Goal: Information Seeking & Learning: Learn about a topic

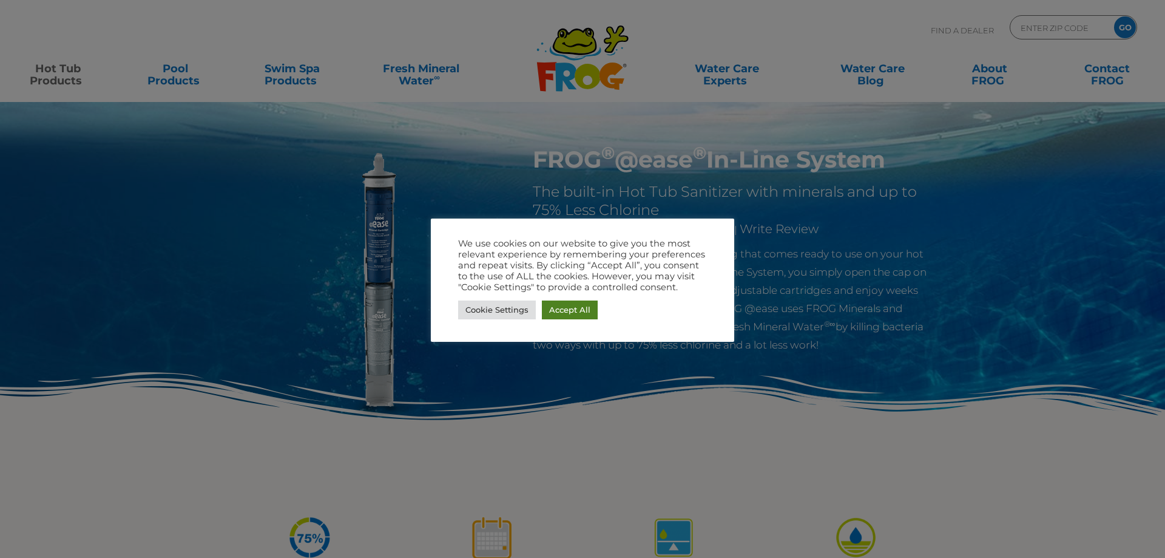
click at [576, 316] on link "Accept All" at bounding box center [570, 309] width 56 height 19
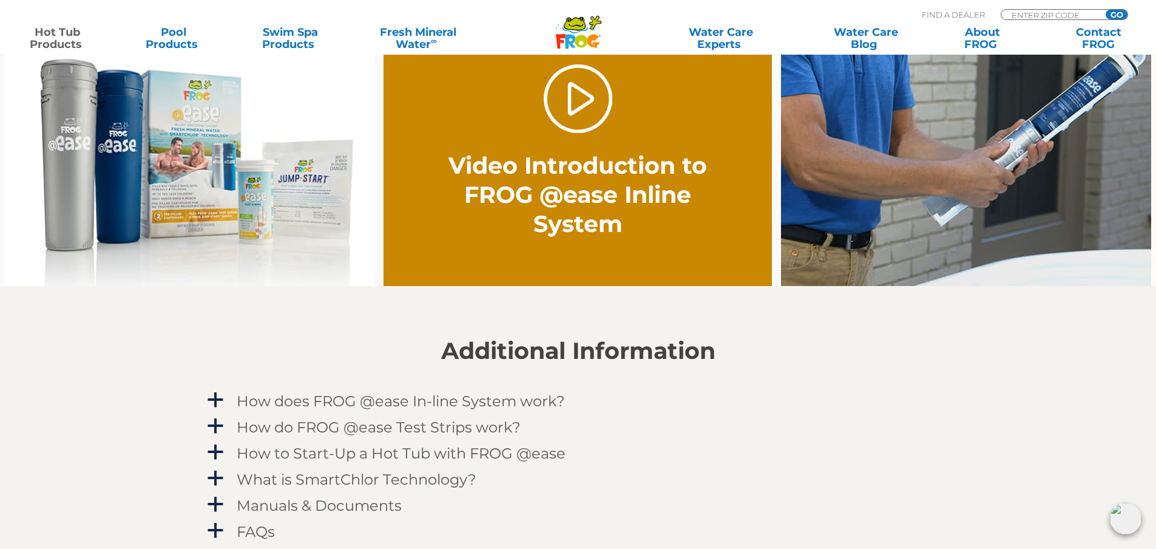
scroll to position [910, 0]
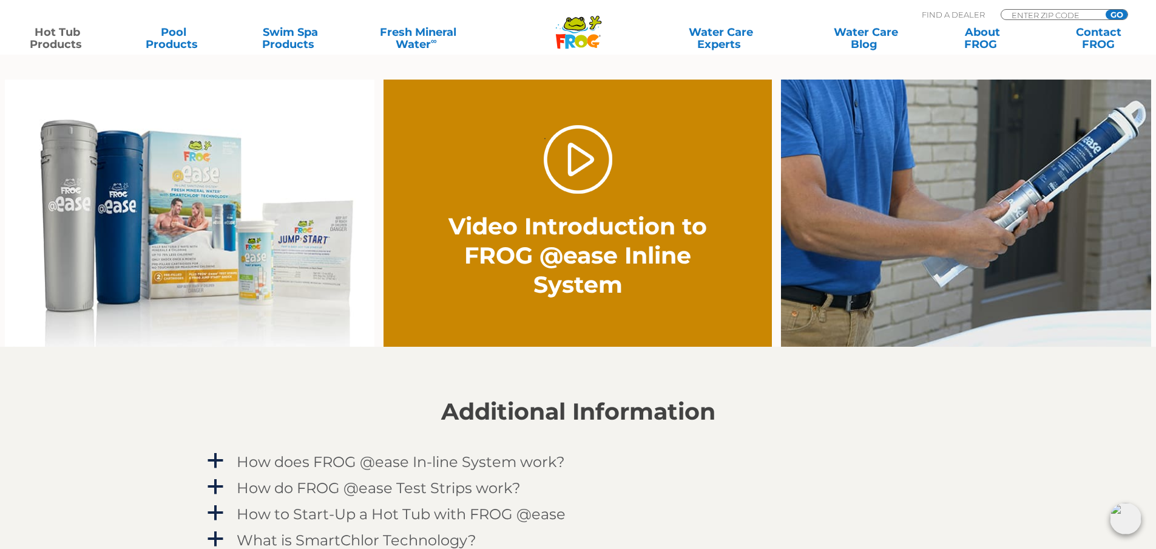
click at [136, 210] on img at bounding box center [190, 212] width 370 height 267
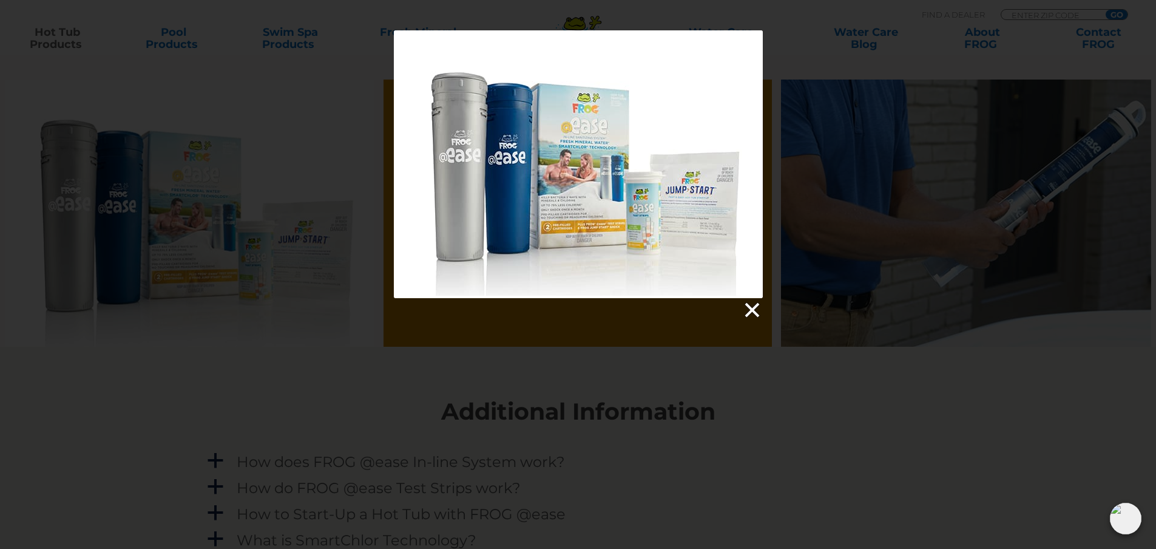
click at [749, 312] on link at bounding box center [751, 310] width 18 height 18
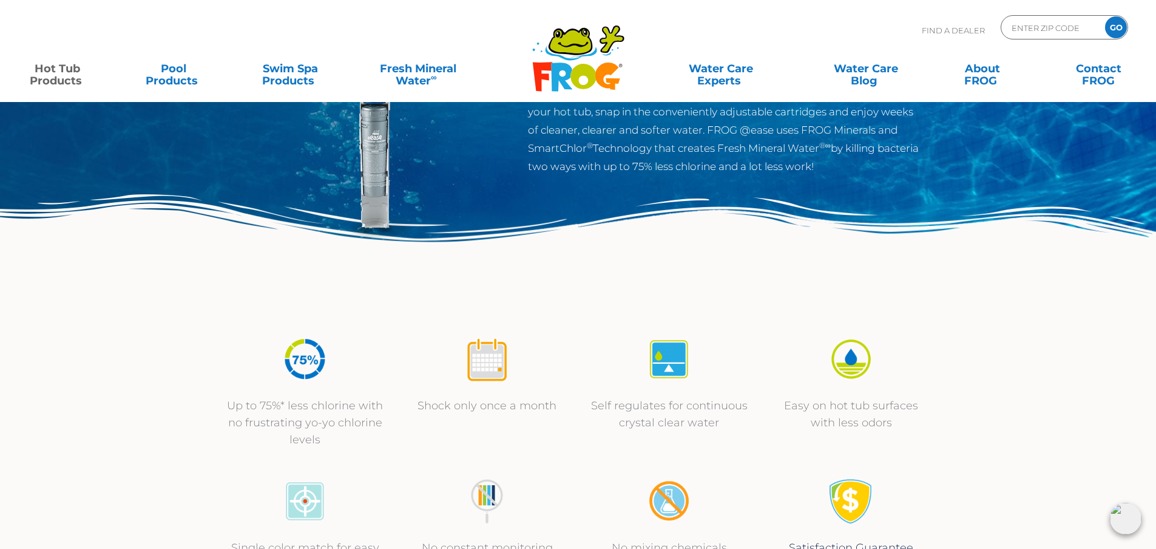
scroll to position [0, 0]
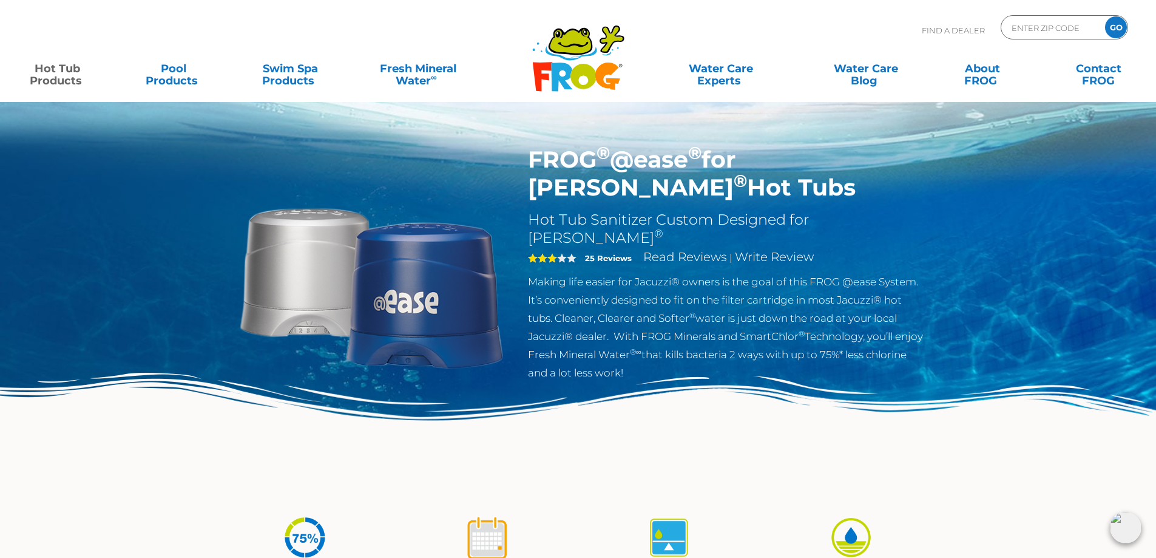
drag, startPoint x: 620, startPoint y: 162, endPoint x: 692, endPoint y: 160, distance: 72.2
click at [692, 161] on h1 "FROG ® @ease ® for Jacuzzi ® Hot Tubs" at bounding box center [726, 174] width 396 height 56
copy h1 "@ease"
click at [1041, 24] on input "Zip Code Form" at bounding box center [1051, 28] width 82 height 18
paste input "@ease"
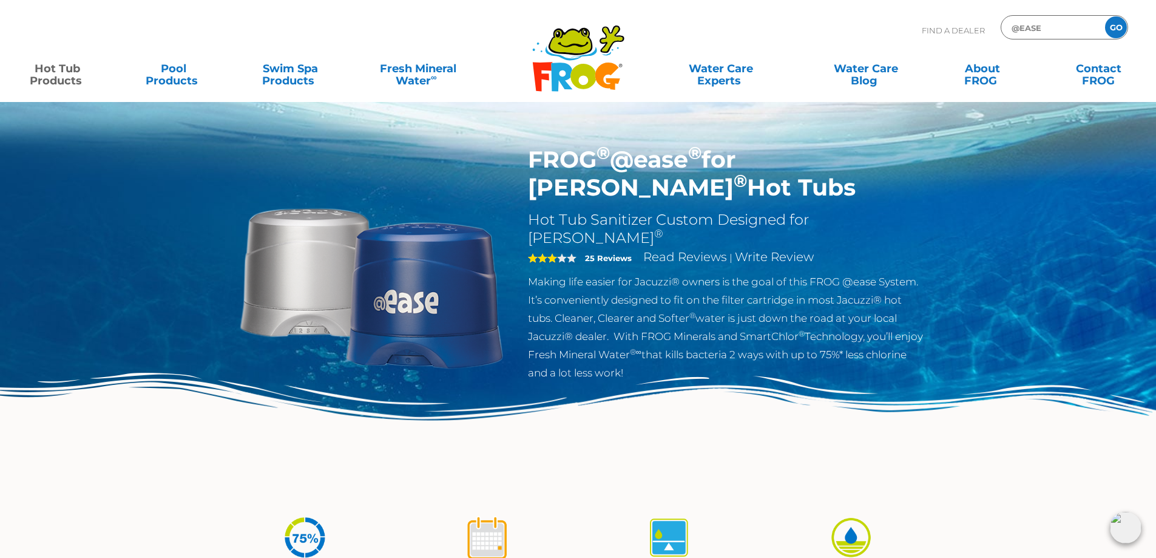
type input "@ease"
click at [1105, 16] on input "GO" at bounding box center [1116, 27] width 22 height 22
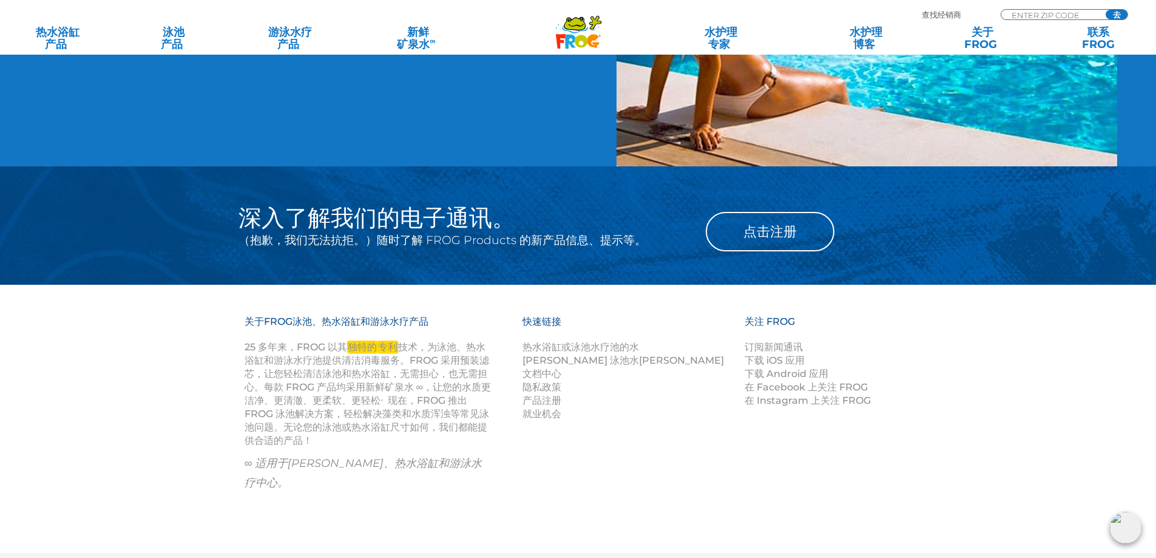
scroll to position [890, 0]
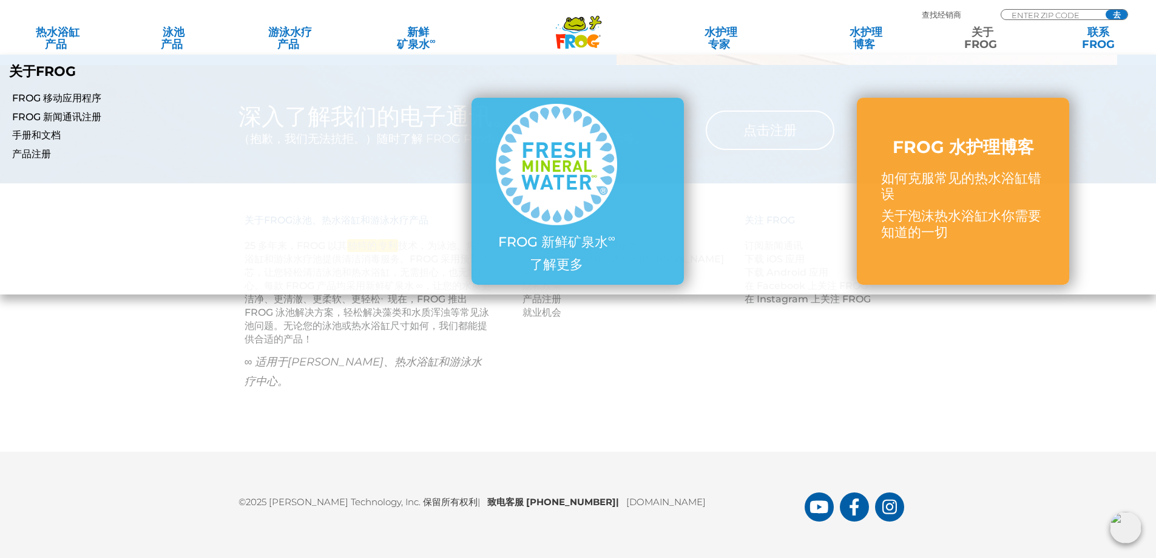
click at [982, 41] on font "FROG" at bounding box center [980, 44] width 33 height 13
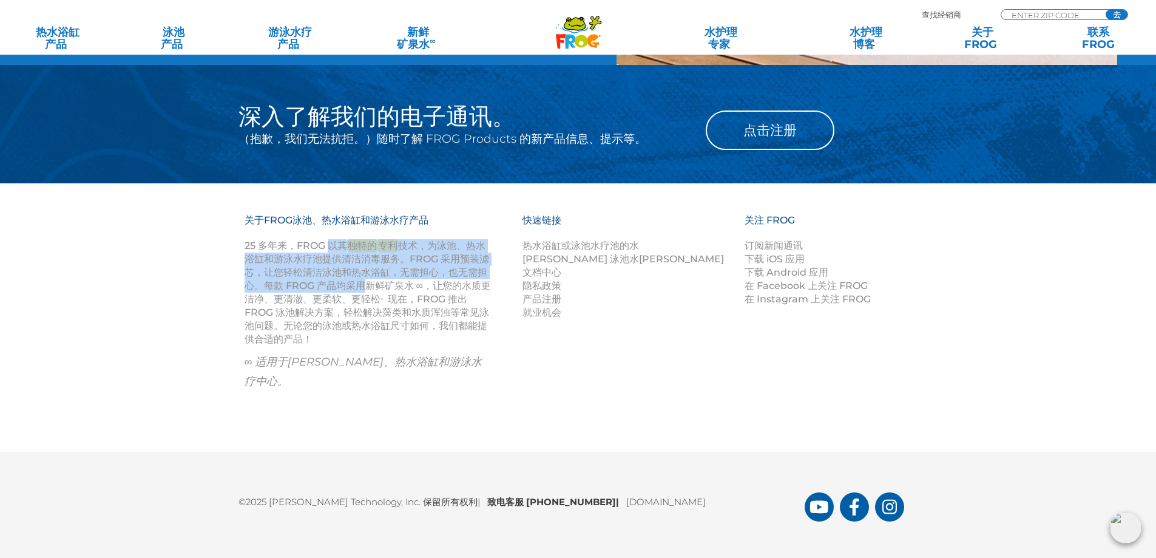
drag, startPoint x: 332, startPoint y: 245, endPoint x: 370, endPoint y: 289, distance: 58.1
click at [370, 289] on p "25 多年来，FROG 以其 独特的 专利 技术，为泳池、热水浴缸和游泳水疗池提供清洁消毒服务 。FROG 采用预装滤芯，让您轻松清洁泳池和热水浴缸，无需担心…" at bounding box center [369, 292] width 248 height 107
click at [404, 258] on font "。FROG 采用预装滤芯，让您轻松清洁泳池和热水浴缸，无需担心，也无需担心。每款 FROG 产品均采用新鲜矿泉水 ∞，让您的水质更洁净、更清澈、更柔软、更轻松" at bounding box center [368, 279] width 246 height 52
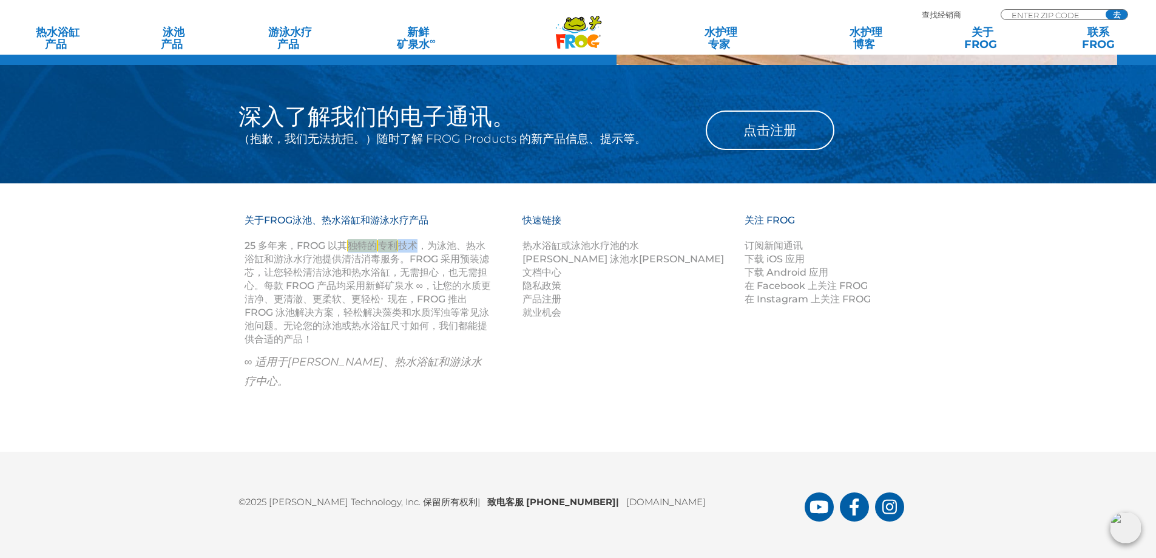
drag, startPoint x: 349, startPoint y: 248, endPoint x: 417, endPoint y: 242, distance: 68.2
click at [417, 243] on p "25 多年来，FROG 以其 独特的 专利 技术，为泳池、热水浴缸和游泳水疗池提供清洁消毒服务 。FROG 采用预装滤芯，让您轻松清洁泳池和热水浴缸，无需担心…" at bounding box center [369, 292] width 248 height 107
copy p "独特的 专利 技术"
click at [623, 244] on font "热水浴缸或泳池水疗池的水" at bounding box center [580, 246] width 117 height 12
click at [567, 255] on font "[PERSON_NAME] 泳池水[PERSON_NAME]" at bounding box center [622, 259] width 201 height 12
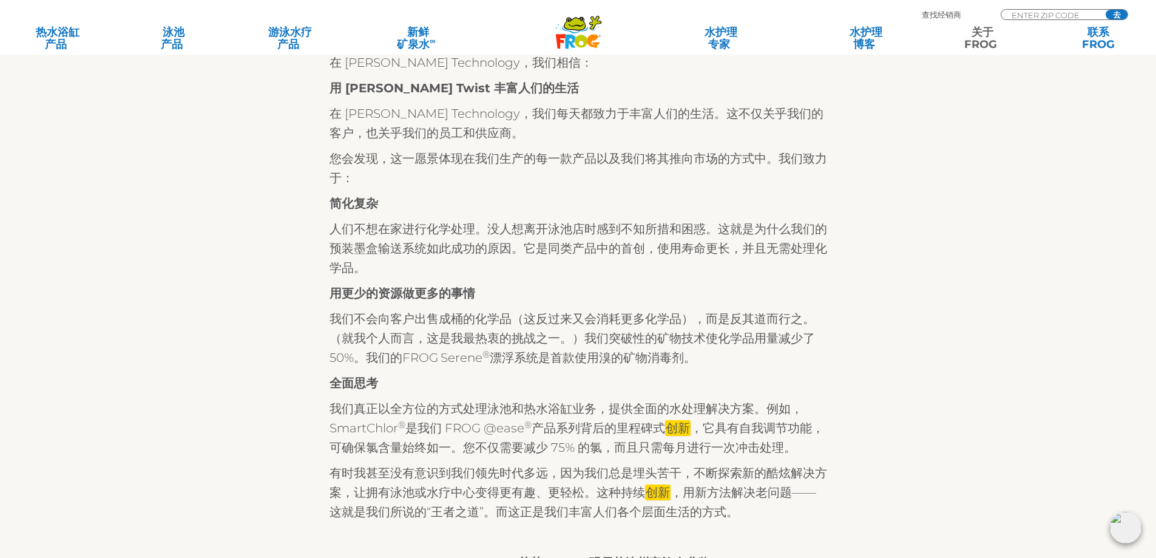
scroll to position [364, 0]
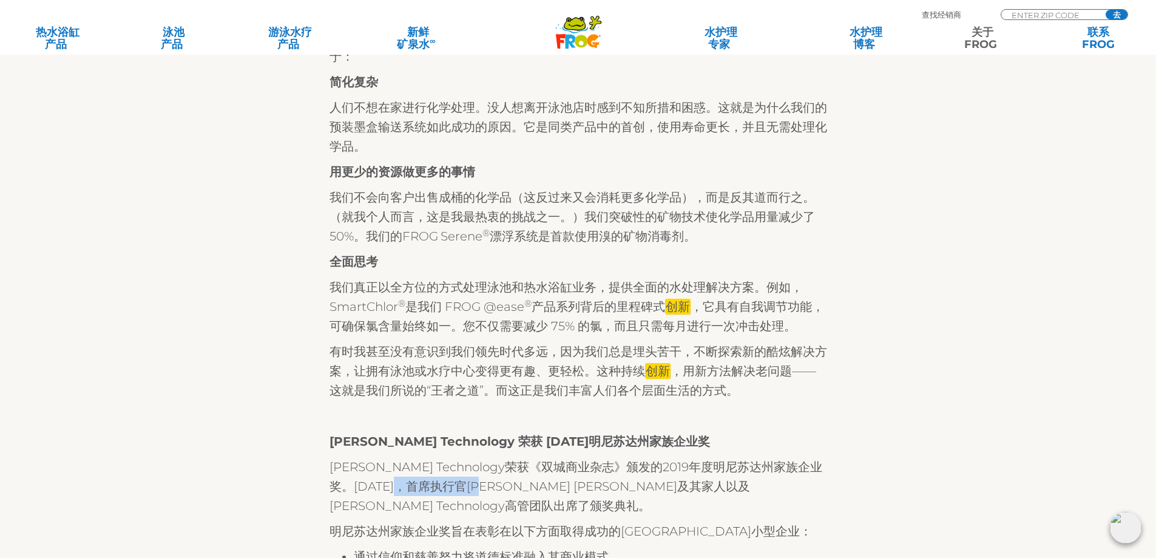
drag, startPoint x: 438, startPoint y: 485, endPoint x: 487, endPoint y: 487, distance: 48.6
click at [487, 488] on font "King Technology荣获《双城商业杂志》颁发的2019年度明尼苏达州家族企业奖。11月20日星期三，首席执行官Joe King及其家人以及King …" at bounding box center [575, 485] width 493 height 53
copy font "Joe King"
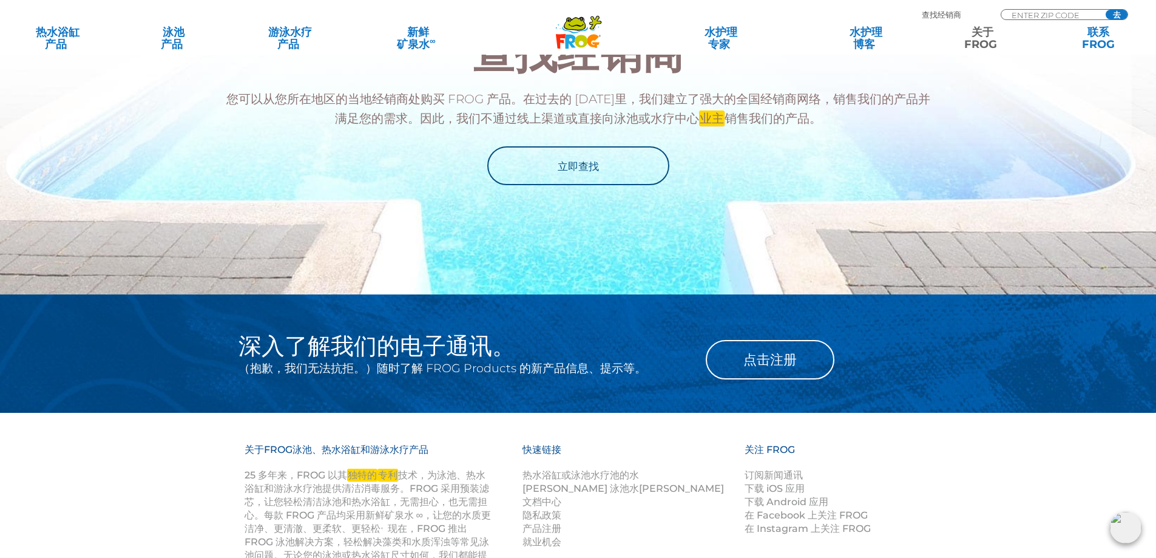
scroll to position [1760, 0]
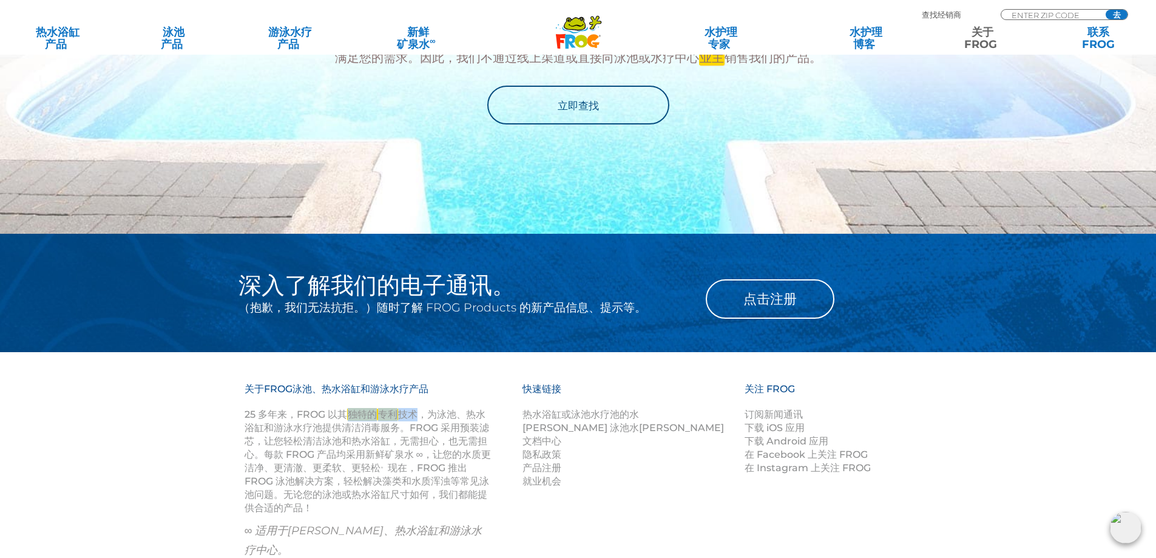
drag, startPoint x: 350, startPoint y: 396, endPoint x: 418, endPoint y: 394, distance: 68.6
click at [418, 408] on p "25 多年来，FROG 以其 独特的 专利 技术，为泳池、热水浴缸和游泳水疗池提供清洁消毒服务 。FROG 采用预装滤芯，让您轻松清洁泳池和热水浴缸，无需担心…" at bounding box center [369, 461] width 248 height 107
click at [447, 422] on font "。FROG 采用预装滤芯，让您轻松清洁泳池和热水浴缸，无需担心，也无需担心。每款 FROG 产品均采用新鲜矿泉水 ∞，让您的水质更洁净、更清澈、更柔软、更轻松" at bounding box center [368, 448] width 246 height 52
drag, startPoint x: 439, startPoint y: 394, endPoint x: 397, endPoint y: 410, distance: 44.5
click at [397, 410] on font "技术，为泳池、热水浴缸和游泳水疗池提供清洁消毒服务" at bounding box center [365, 420] width 241 height 25
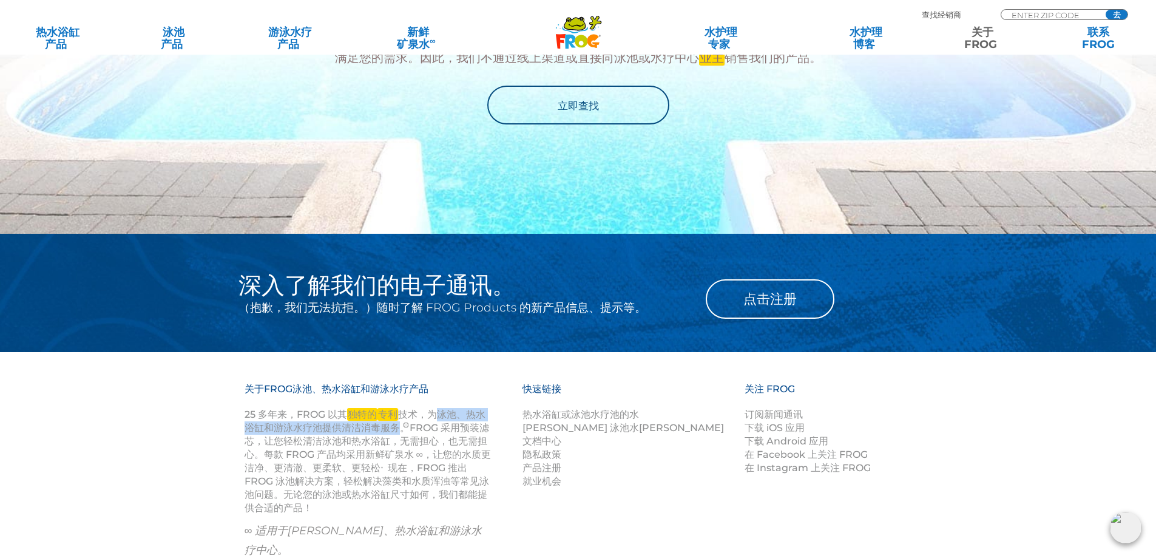
copy font "泳池、热水浴缸和游泳水疗池提供清洁消毒服务"
click at [373, 470] on font "现在，FROG 推出 FROG 泳池解决方案，轻松解决藻类和水质浑浊等常见泳池问题。无论您的泳池或热水浴缸尺寸如何，我们都能提供合适的产品！" at bounding box center [367, 488] width 245 height 52
drag, startPoint x: 329, startPoint y: 394, endPoint x: 418, endPoint y: 395, distance: 88.6
click at [418, 408] on p "25 多年来，FROG 以其 独特的 专利 技术，为泳池、热水浴缸和游泳水疗池提供清洁消毒服务 。FROG 采用预装滤芯，让您轻松清洁泳池和热水浴缸，无需担心…" at bounding box center [369, 461] width 248 height 107
copy p "以其 独特的 专利 技术"
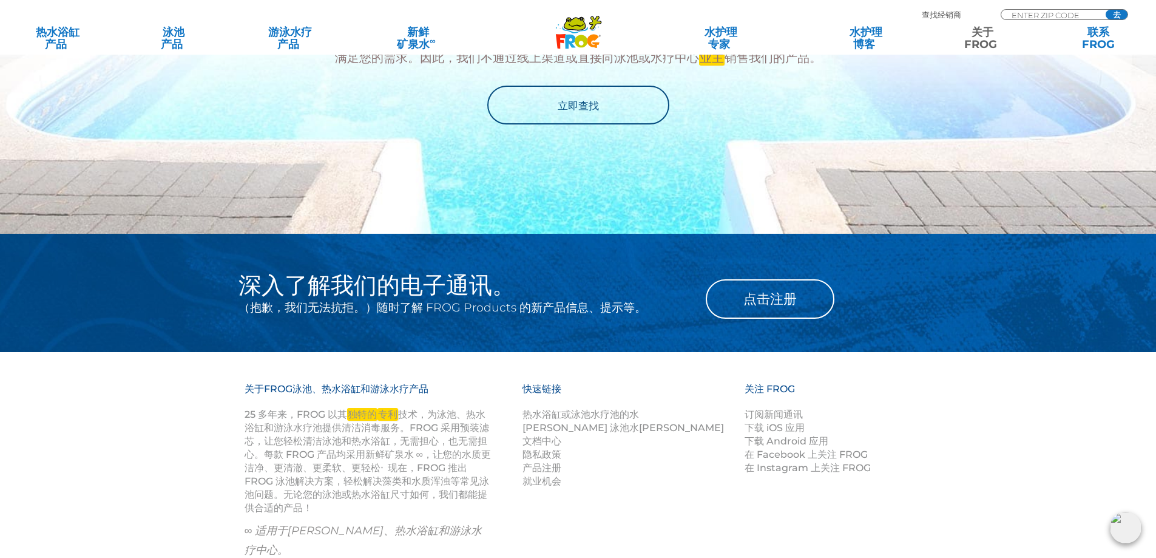
click at [598, 499] on div "关于FROG泳池、热水浴缸和游泳水疗产品 25 多年来，FROG 以其 独特的 专利 技术，为泳池、热水浴缸和游泳水疗池提供清洁消毒服务 。FROG 采用预装…" at bounding box center [578, 486] width 728 height 208
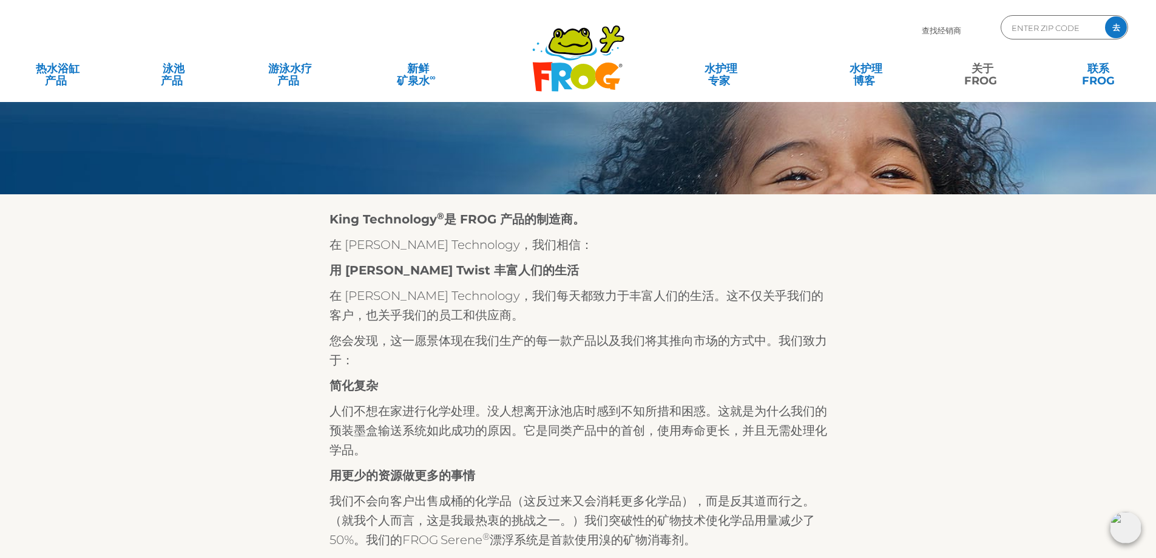
scroll to position [0, 0]
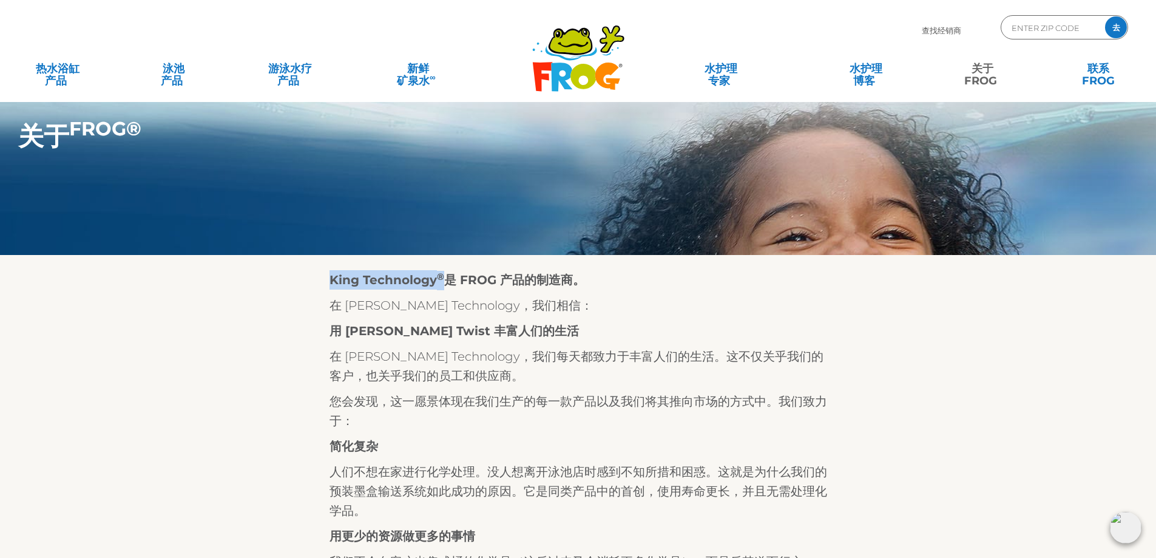
drag, startPoint x: 339, startPoint y: 282, endPoint x: 443, endPoint y: 282, distance: 103.8
click at [519, 302] on p "在 King Technology，我们相信：" at bounding box center [578, 305] width 498 height 19
drag, startPoint x: 396, startPoint y: 351, endPoint x: 430, endPoint y: 357, distance: 34.5
click at [431, 357] on font "在 King Technology，我们每天都致力于丰富人们的生活。这不仅关乎我们的客户，也关乎我们的员工和供应商。" at bounding box center [576, 366] width 494 height 34
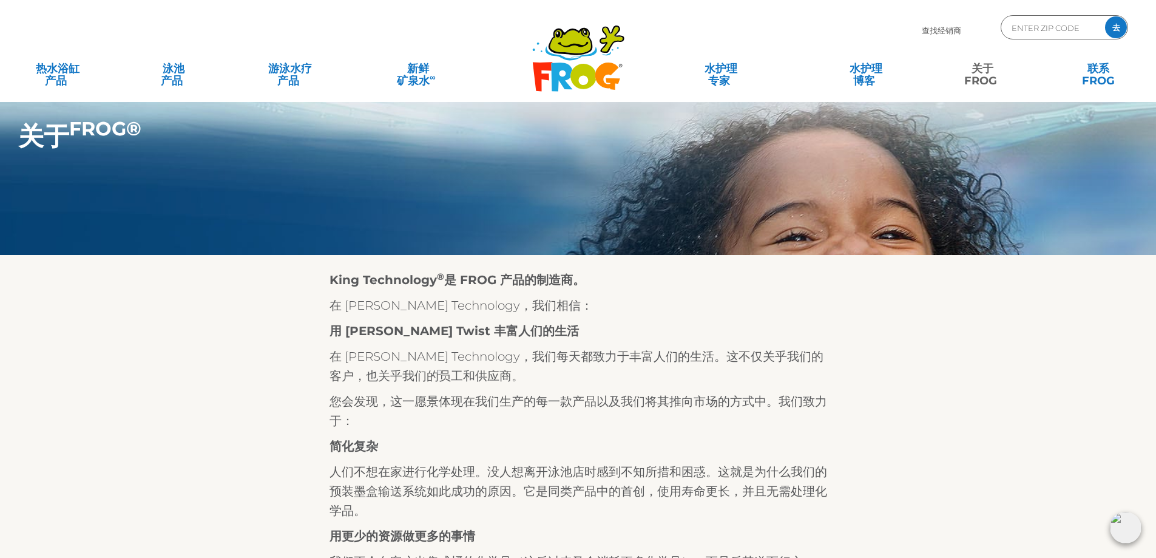
click at [620, 351] on font "在 King Technology，我们每天都致力于丰富人们的生活。这不仅关乎我们的客户，也关乎我们的员工和供应商。" at bounding box center [576, 366] width 494 height 34
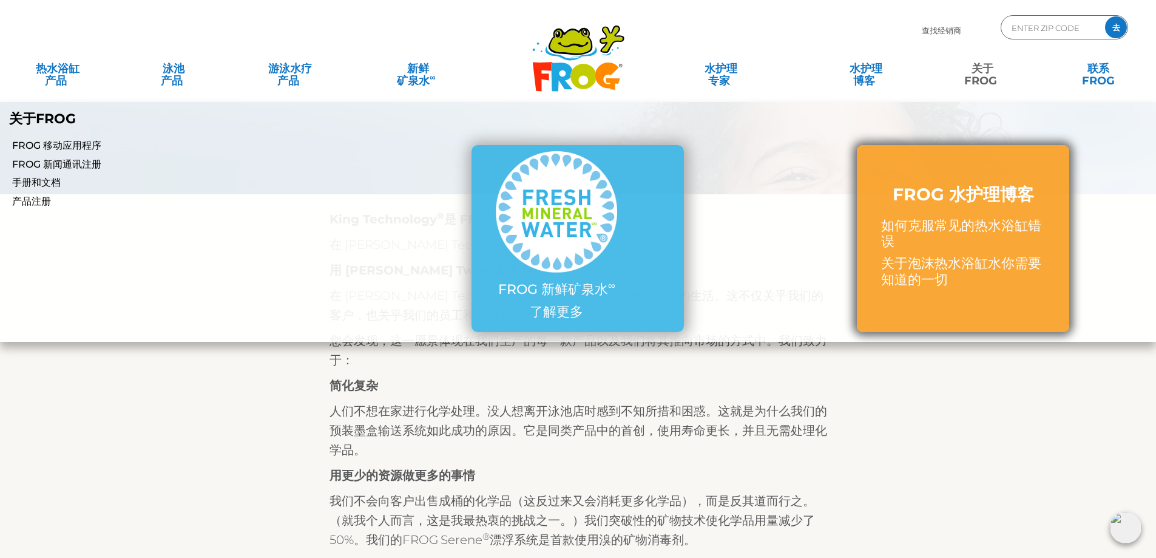
click at [966, 209] on link "FROG 水护理博客 如何克服常见的热水浴缸错误 关于泡沫热水浴缸水你需要知道的一切" at bounding box center [963, 238] width 164 height 110
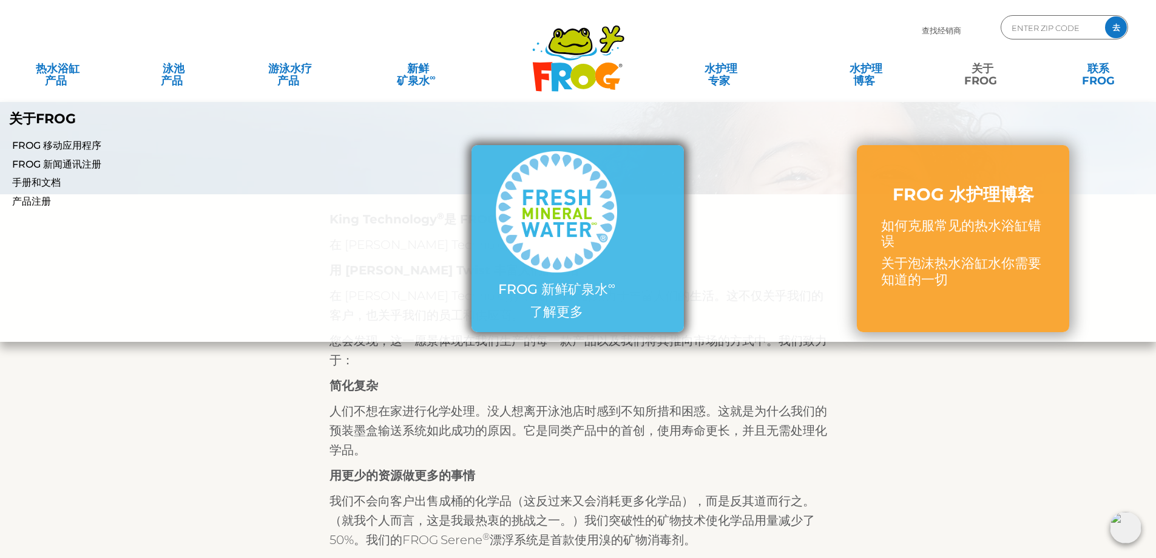
click at [559, 294] on font "FROG 新鲜矿泉水" at bounding box center [553, 289] width 110 height 16
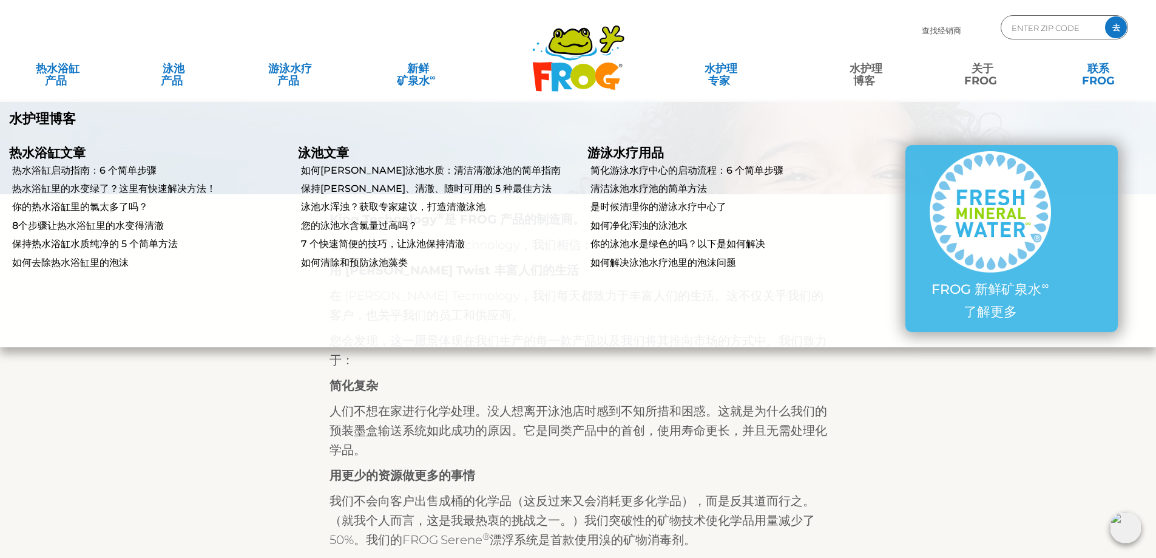
click at [872, 83] on font "博客" at bounding box center [864, 80] width 22 height 13
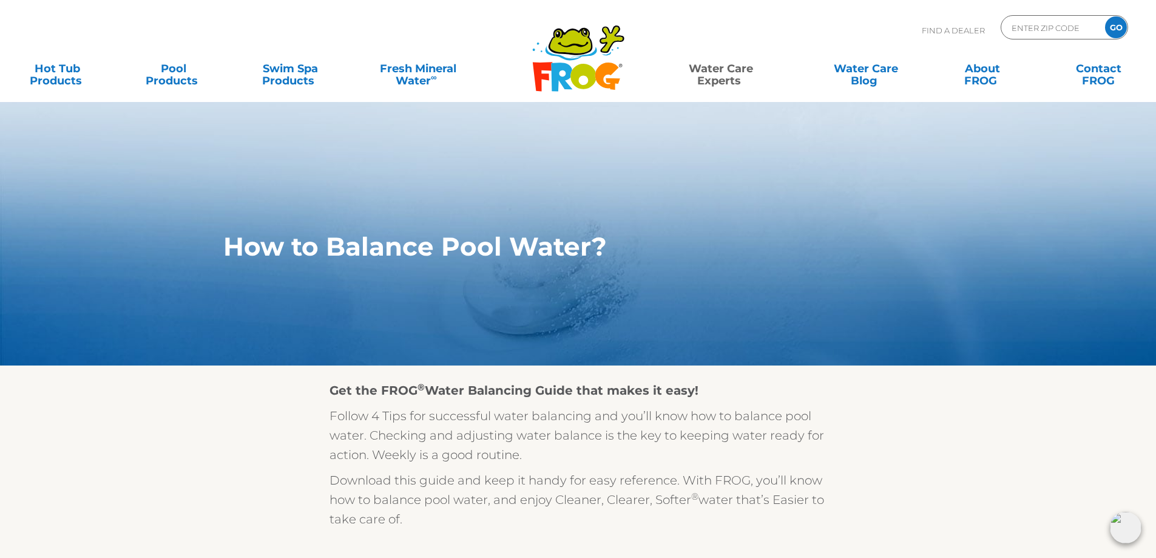
scroll to position [121, 0]
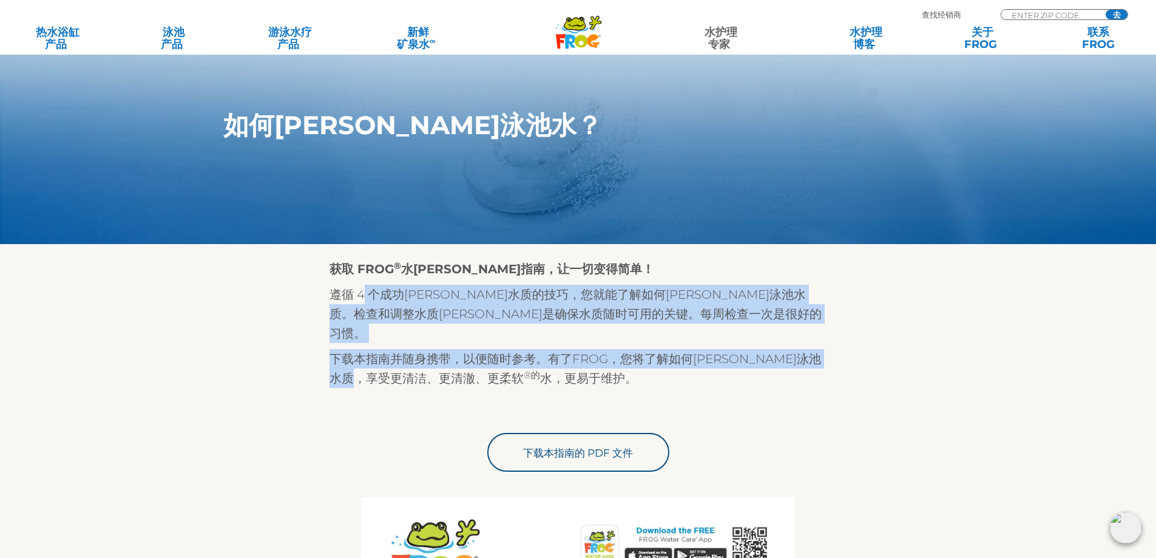
drag, startPoint x: 364, startPoint y: 282, endPoint x: 407, endPoint y: 359, distance: 87.5
click at [407, 359] on div "获取 FROG ® 水平衡指南，让一切变得简单！ 遵循 4 个成功平衡水质的技巧，您就能了解如何平衡泳池水质。检查和调整水质平衡是确保水质随时可用的关键。每周…" at bounding box center [578, 323] width 498 height 129
click at [546, 349] on p "下载本指南并随身携带，以便随时参考。有了FROG，您将了解如何平衡泳池水质，享受更清洁、更清澈、更柔软 ®的 水，更易于维护。" at bounding box center [578, 368] width 498 height 39
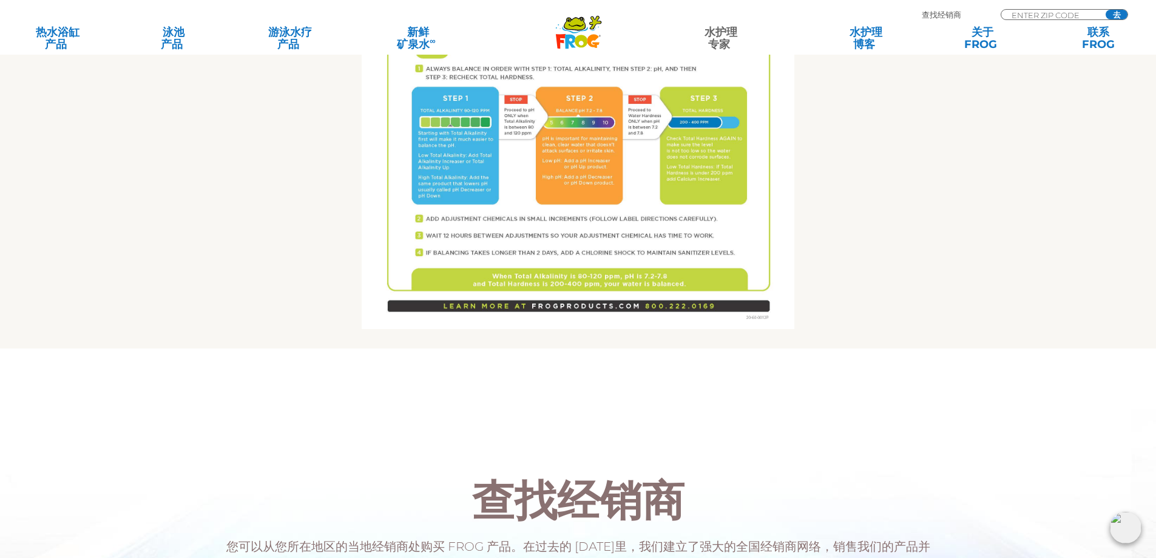
scroll to position [910, 0]
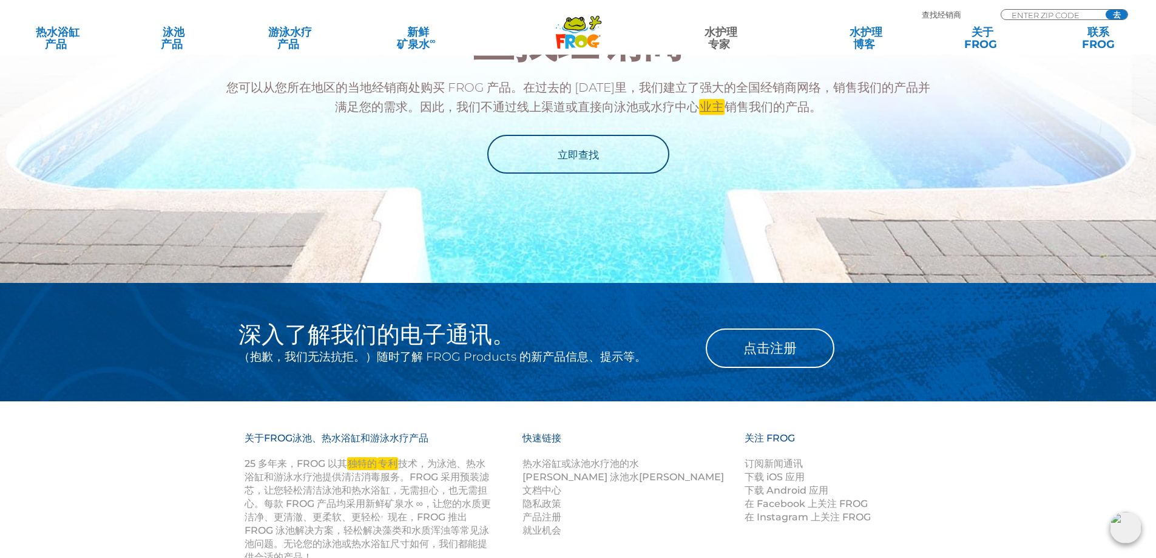
scroll to position [1456, 0]
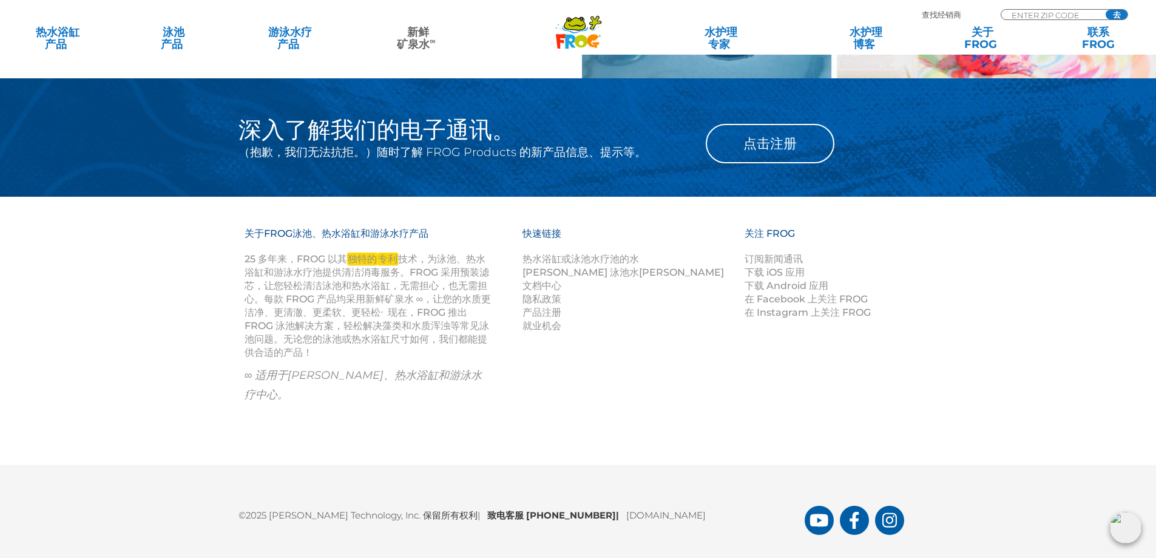
scroll to position [1712, 0]
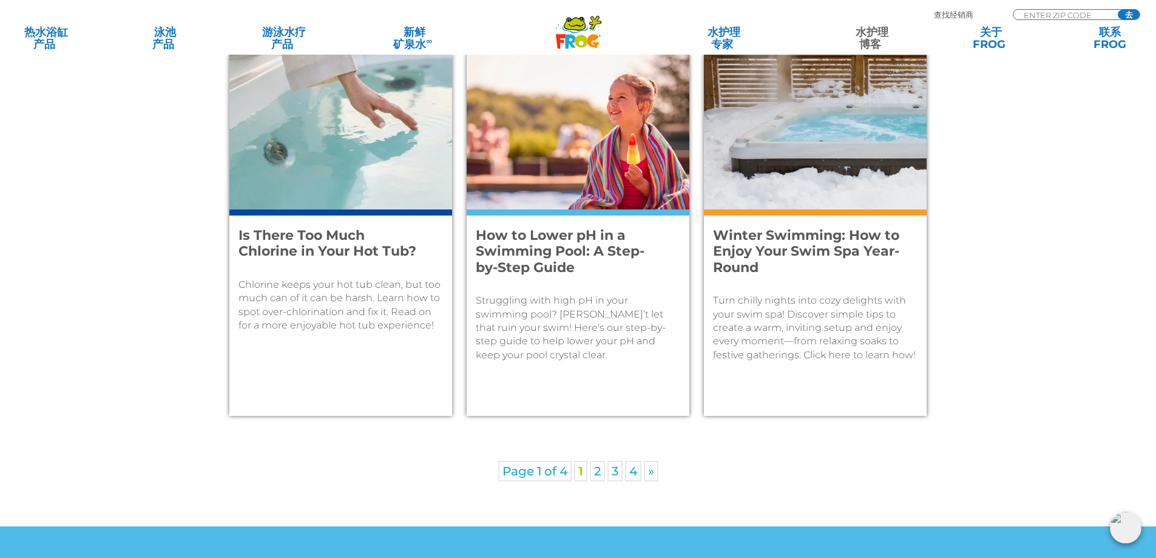
scroll to position [2132, 0]
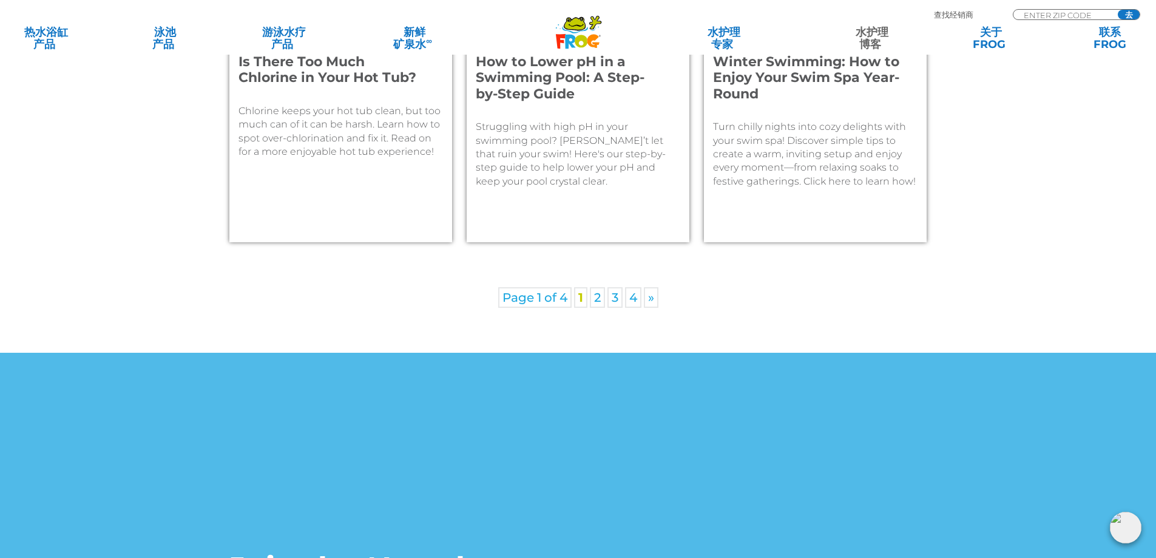
scroll to position [1942, 0]
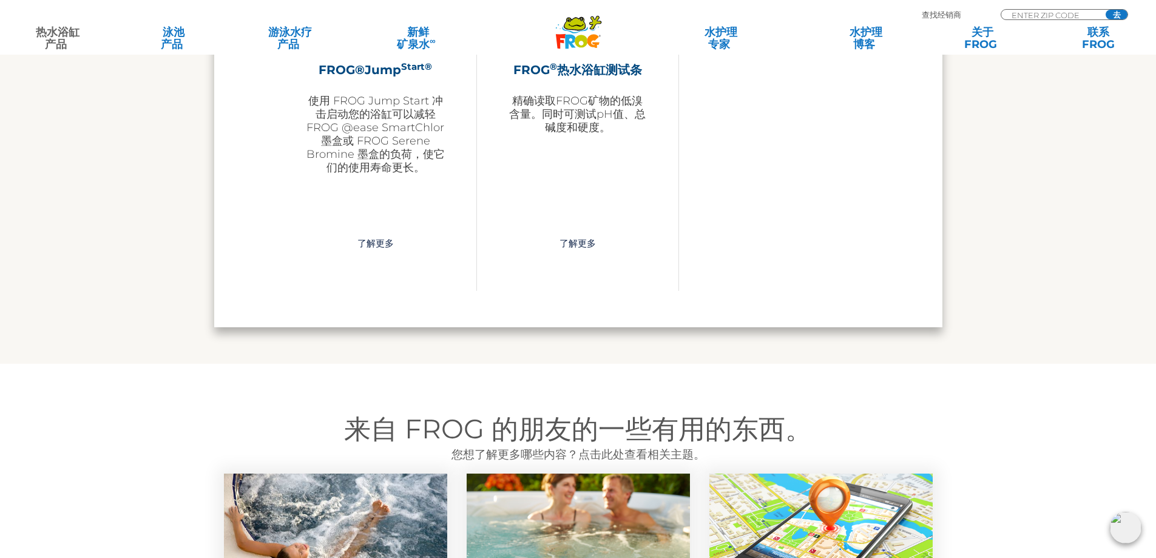
scroll to position [3216, 0]
